Goal: Navigation & Orientation: Find specific page/section

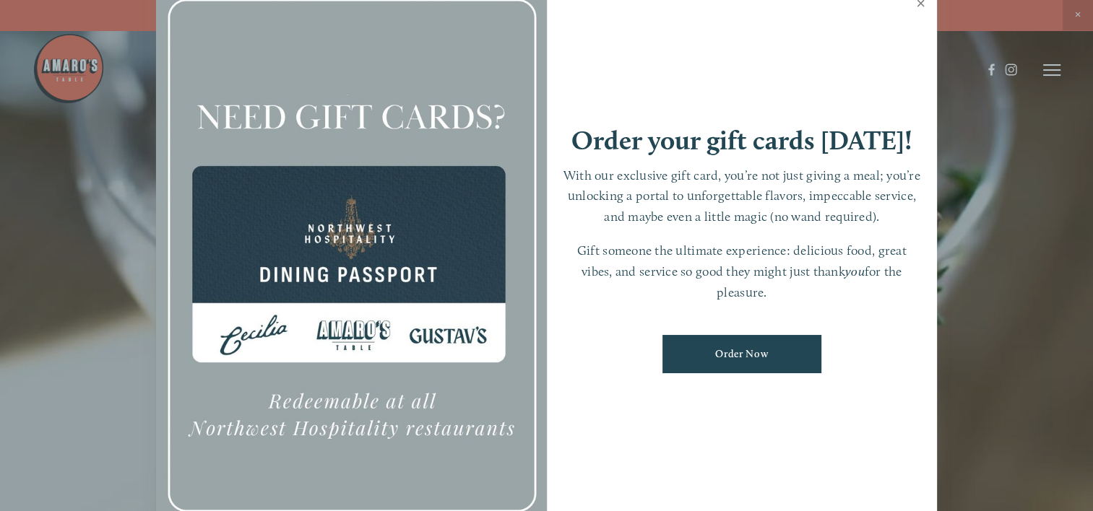
click at [920, 1] on link "Close" at bounding box center [921, 5] width 28 height 40
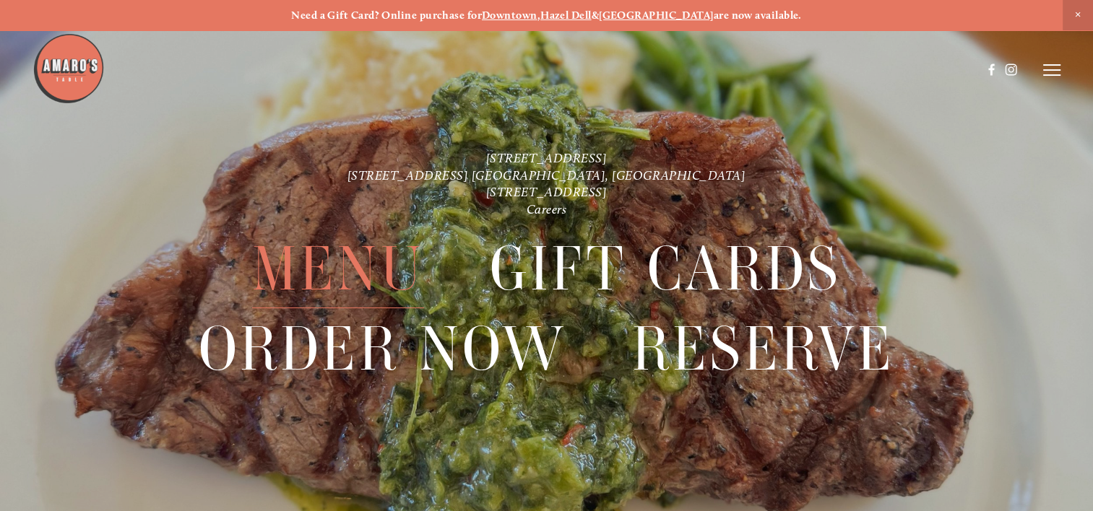
click at [341, 272] on span "Menu" at bounding box center [338, 269] width 172 height 79
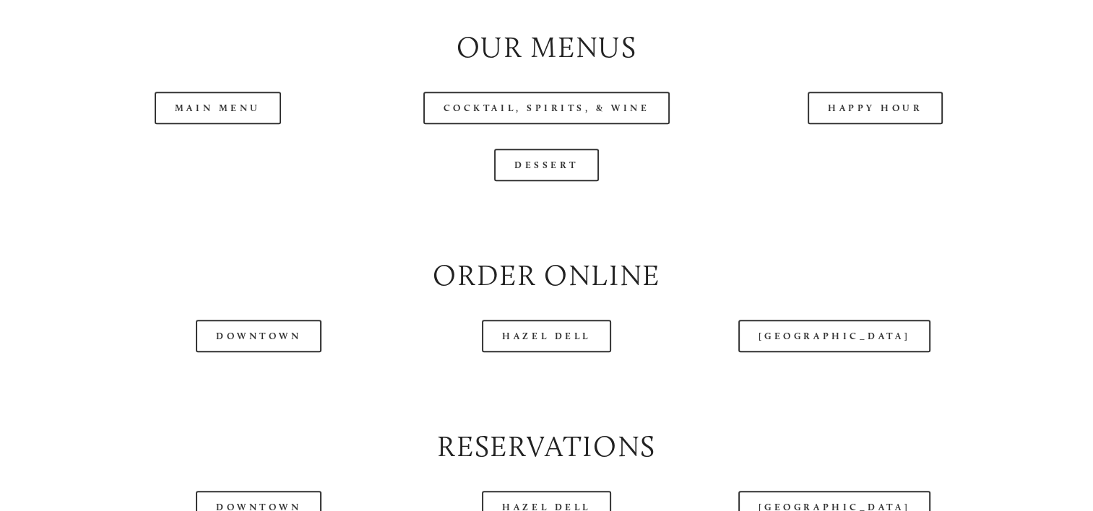
scroll to position [1517, 0]
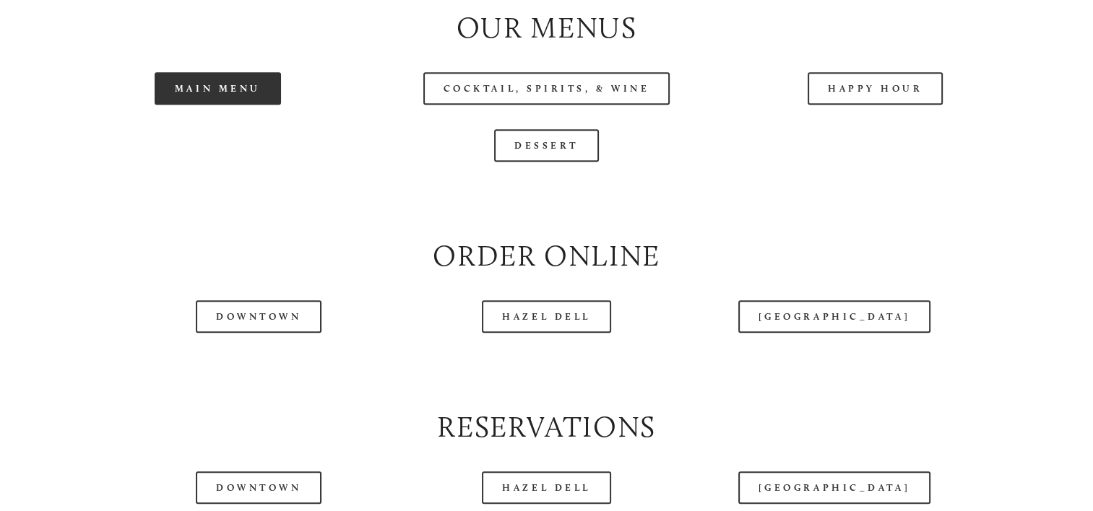
click at [220, 105] on link "Main Menu" at bounding box center [218, 88] width 126 height 33
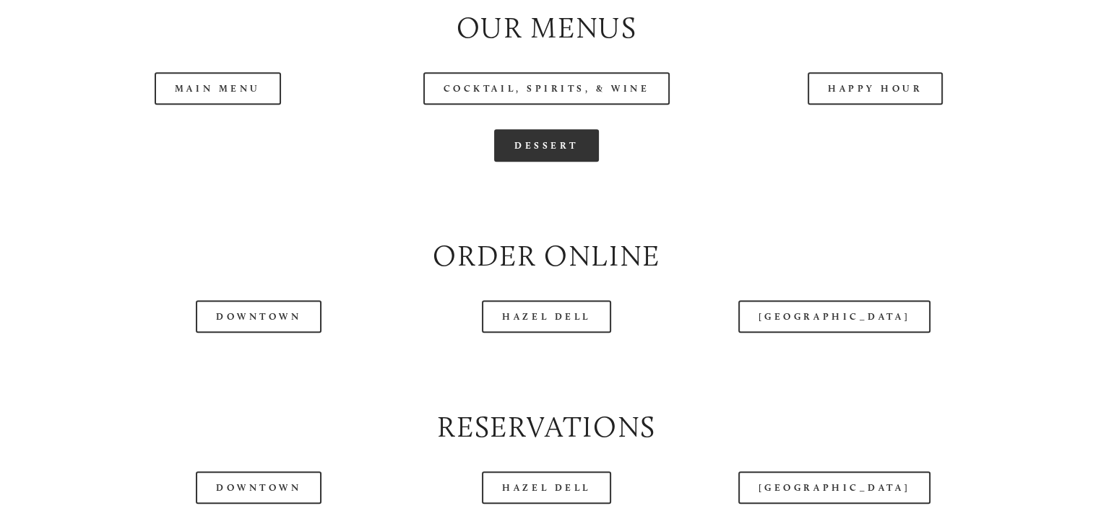
click at [540, 162] on link "Dessert" at bounding box center [546, 145] width 105 height 33
